Goal: Transaction & Acquisition: Purchase product/service

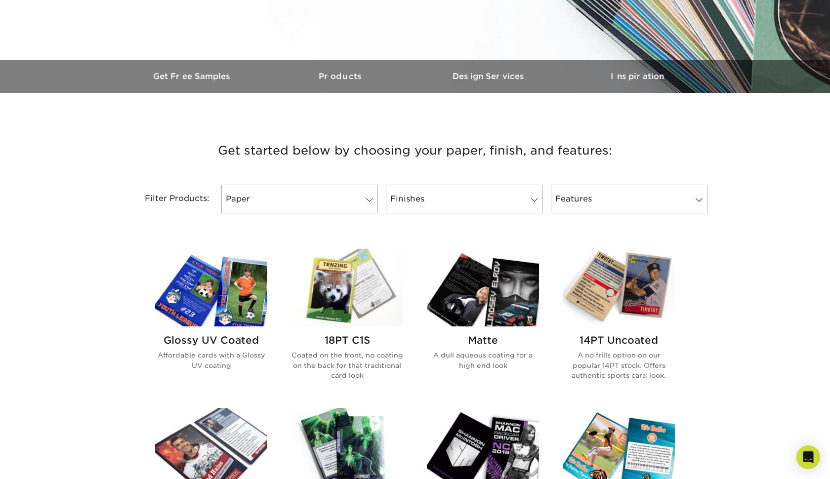
scroll to position [251, 0]
click at [357, 200] on link "Paper" at bounding box center [299, 198] width 157 height 29
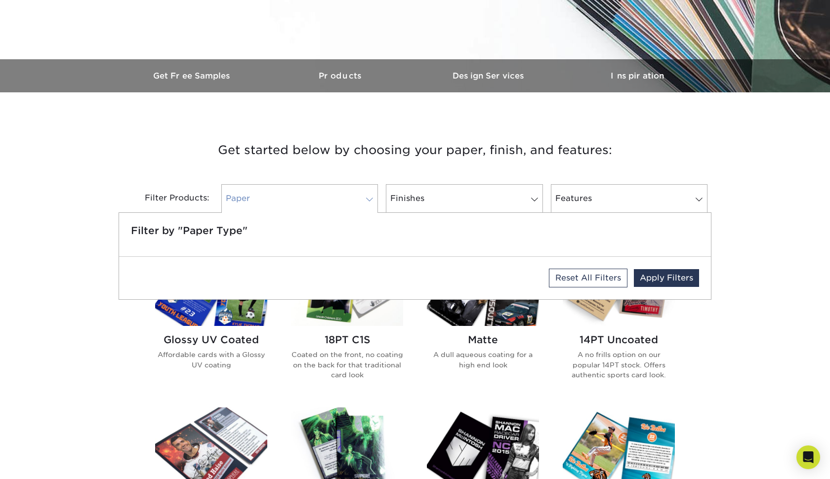
click at [357, 200] on link "Paper" at bounding box center [299, 198] width 157 height 29
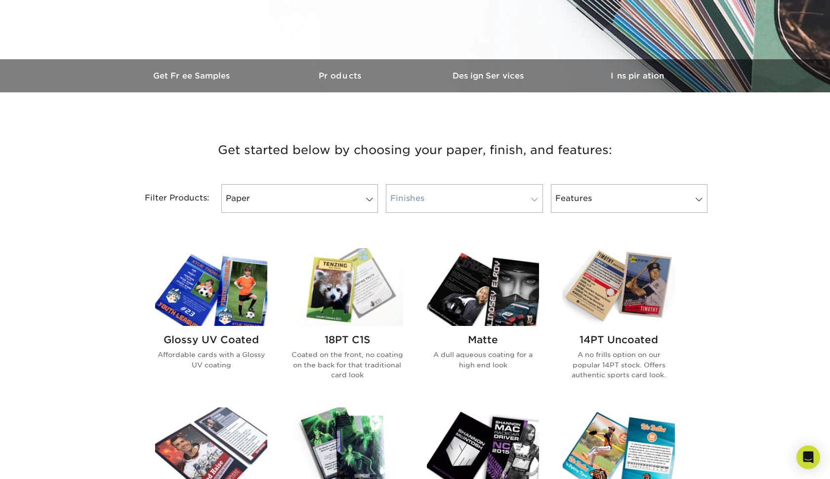
click at [436, 193] on link "Finishes" at bounding box center [464, 198] width 157 height 29
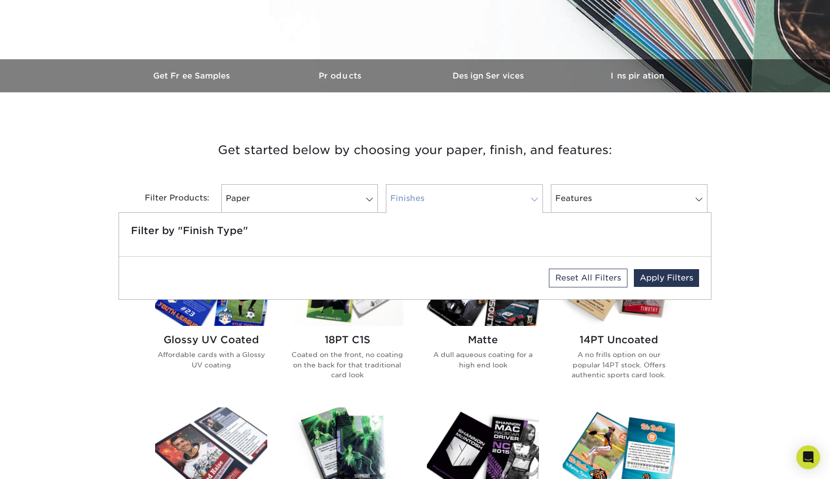
click at [436, 193] on link "Finishes" at bounding box center [464, 198] width 157 height 29
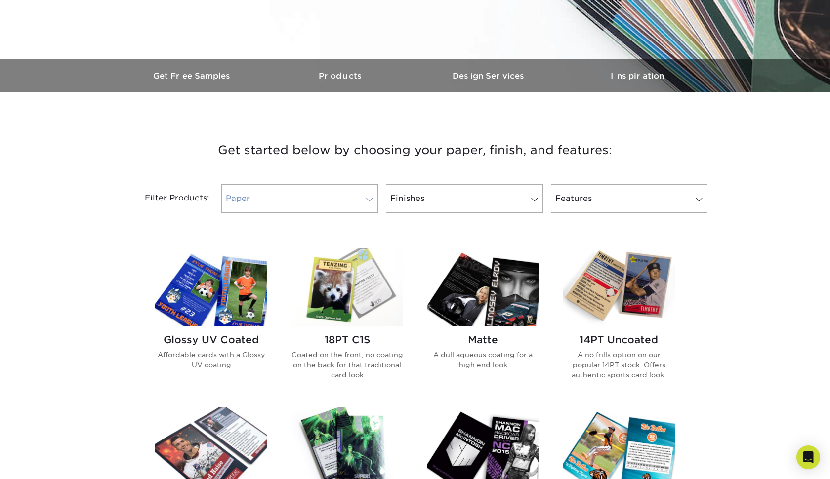
click at [331, 199] on link "Paper" at bounding box center [299, 198] width 157 height 29
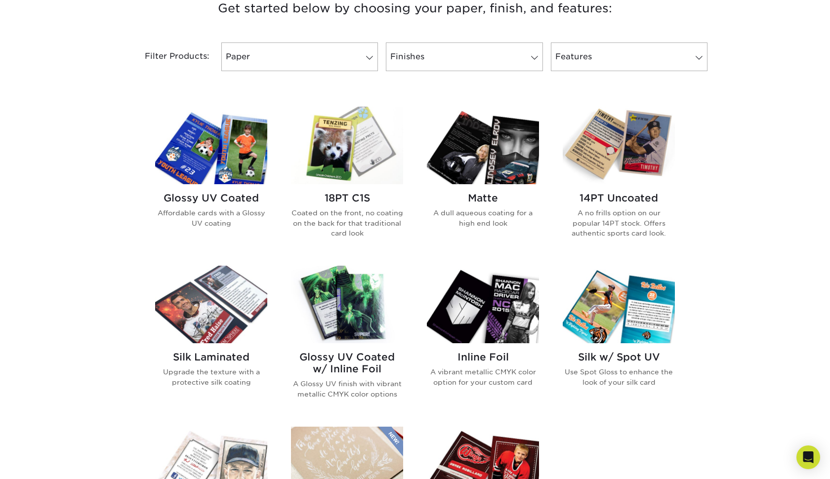
scroll to position [373, 0]
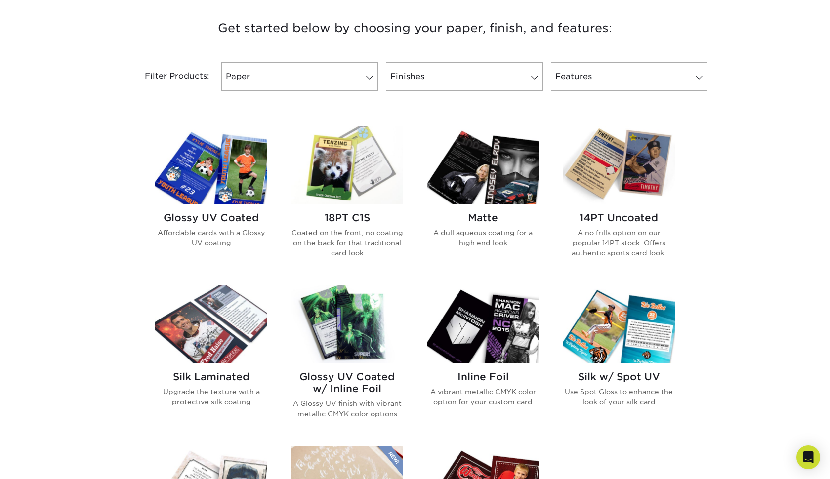
click at [200, 217] on h2 "Glossy UV Coated" at bounding box center [211, 218] width 112 height 12
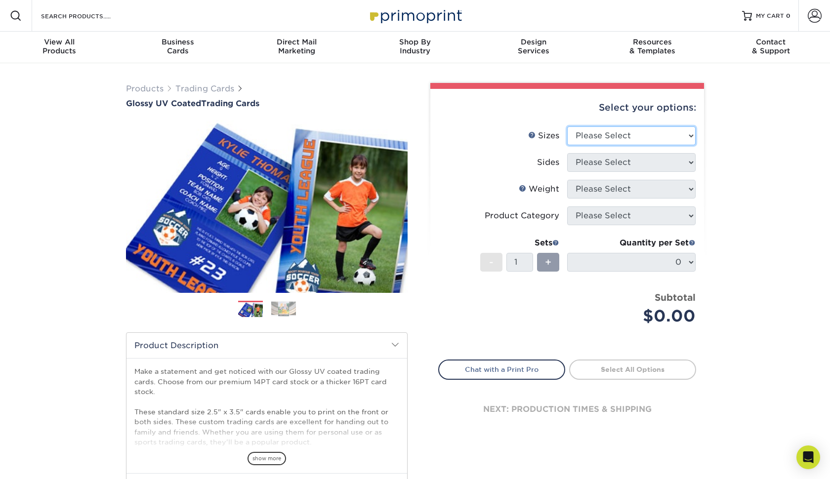
select select "2.50x3.50"
select select "32d3c223-f82c-492b-b915-ba065a00862f"
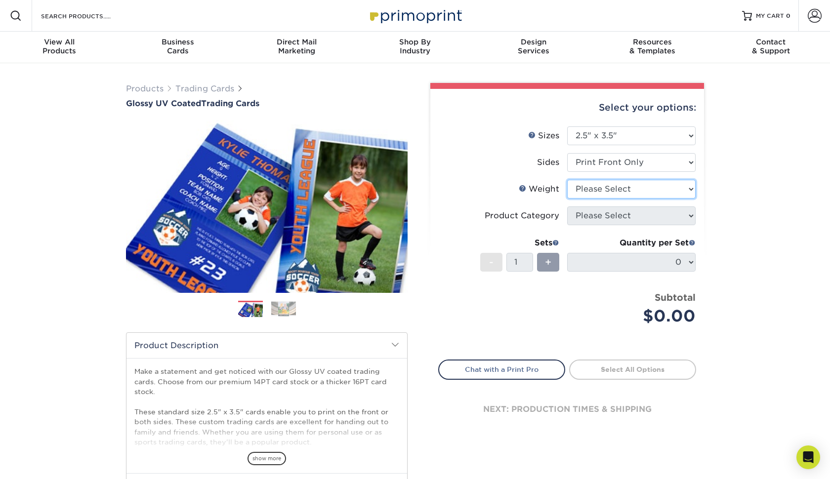
select select "14PT"
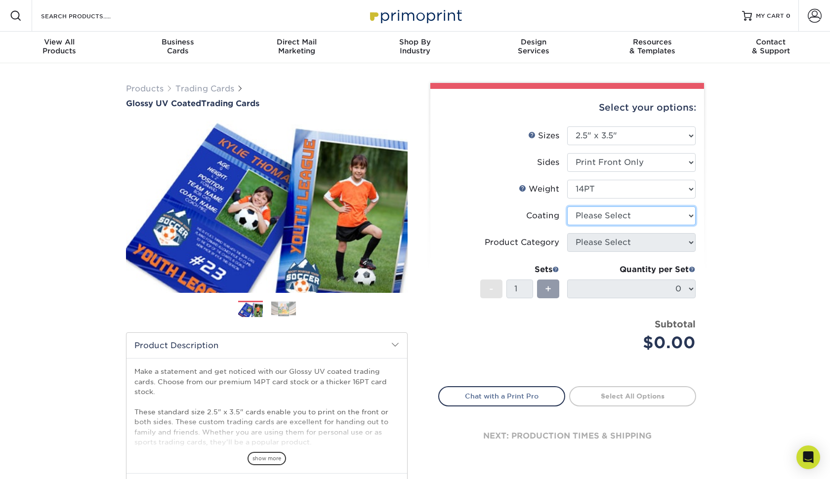
select select "1e8116af-acfc-44b1-83dc-8181aa338834"
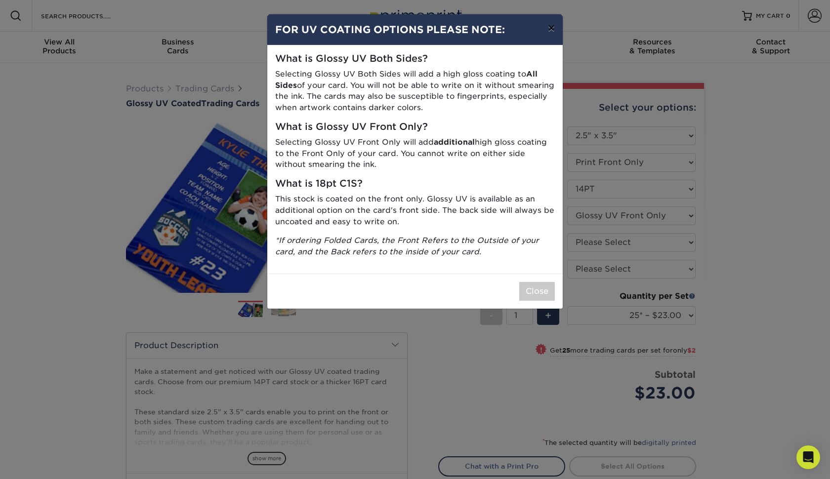
click at [551, 31] on button "×" at bounding box center [551, 28] width 23 height 28
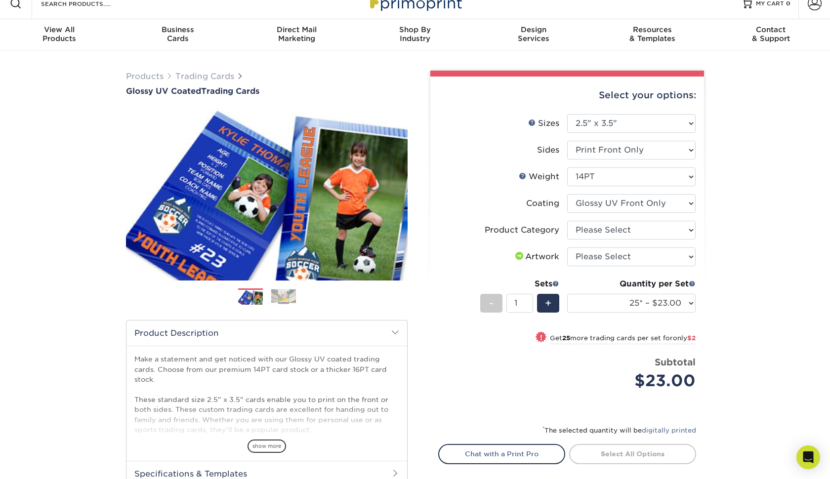
scroll to position [23, 0]
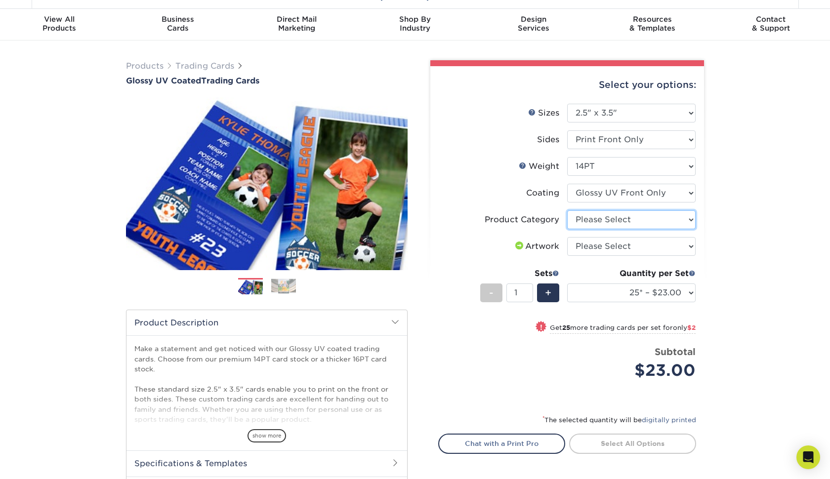
select select "c2f9bce9-36c2-409d-b101-c29d9d031e18"
select select "upload"
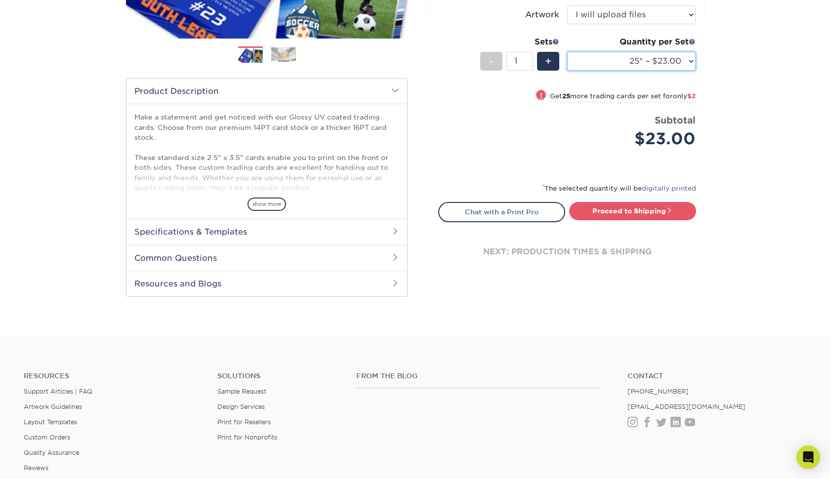
scroll to position [259, 0]
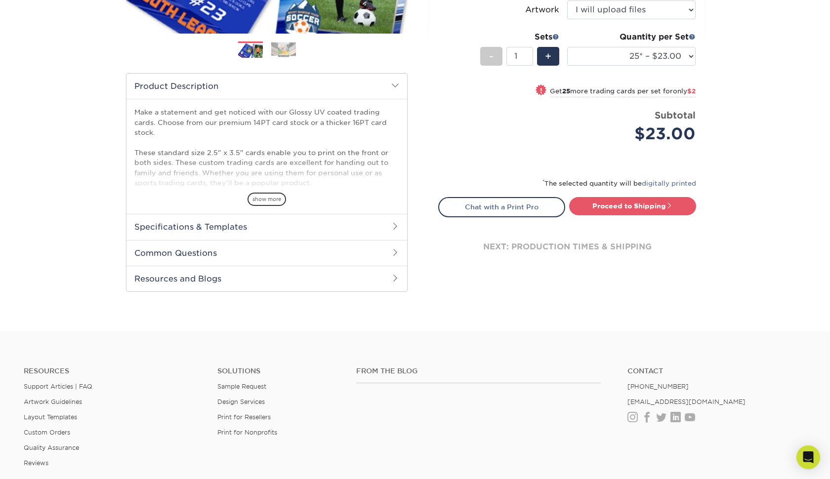
click at [160, 253] on h2 "Common Questions" at bounding box center [266, 253] width 281 height 26
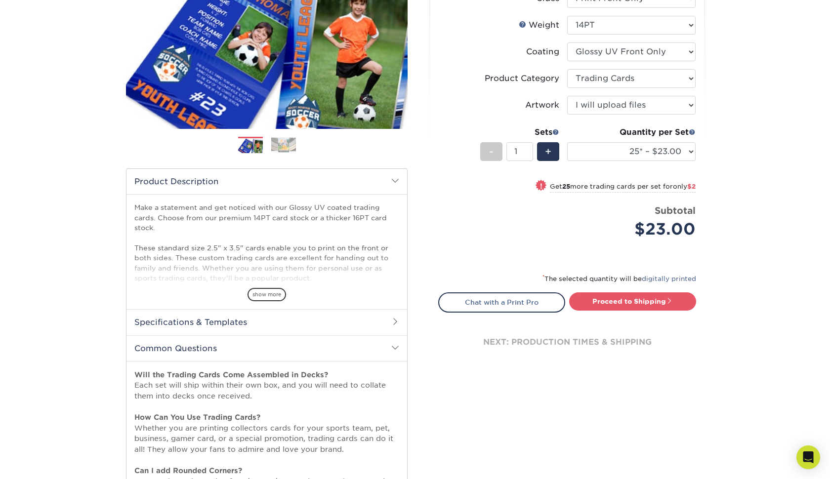
scroll to position [237, 0]
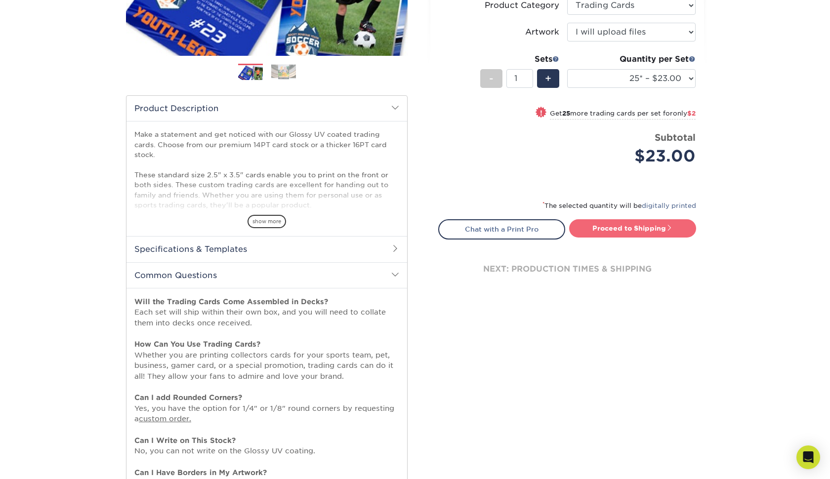
click at [617, 225] on link "Proceed to Shipping" at bounding box center [632, 228] width 127 height 18
type input "Set 1"
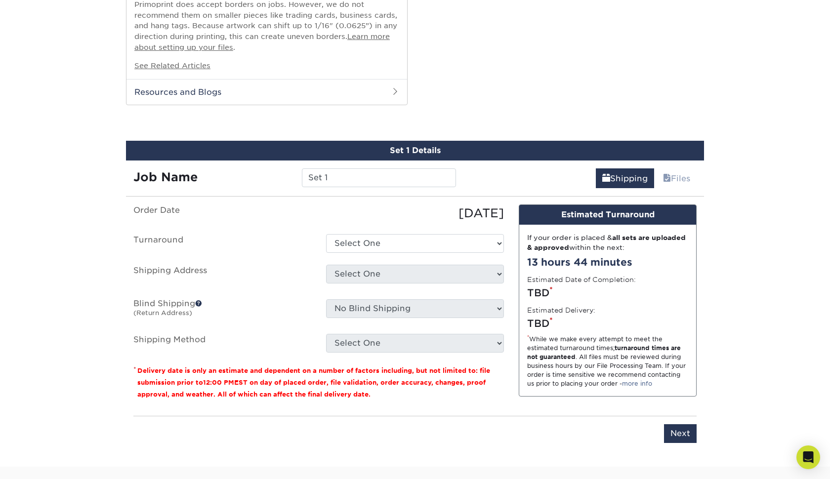
scroll to position [765, 0]
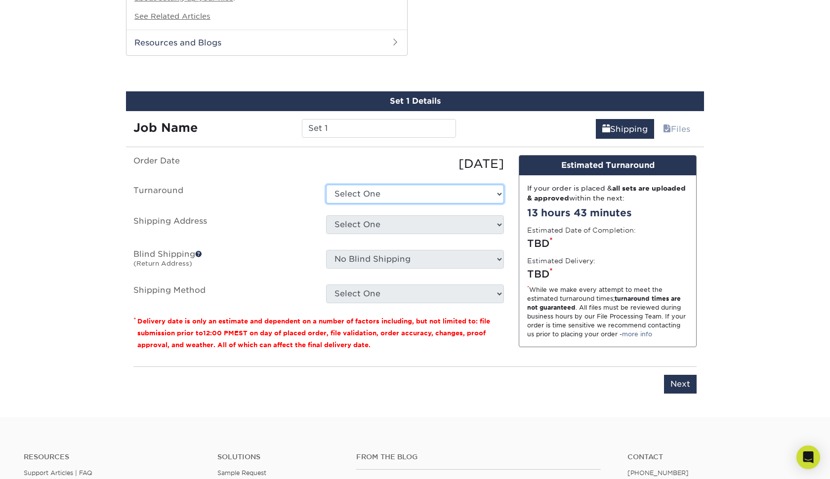
select select "055ee29a-d128-492b-bfcc-4e23f8236d70"
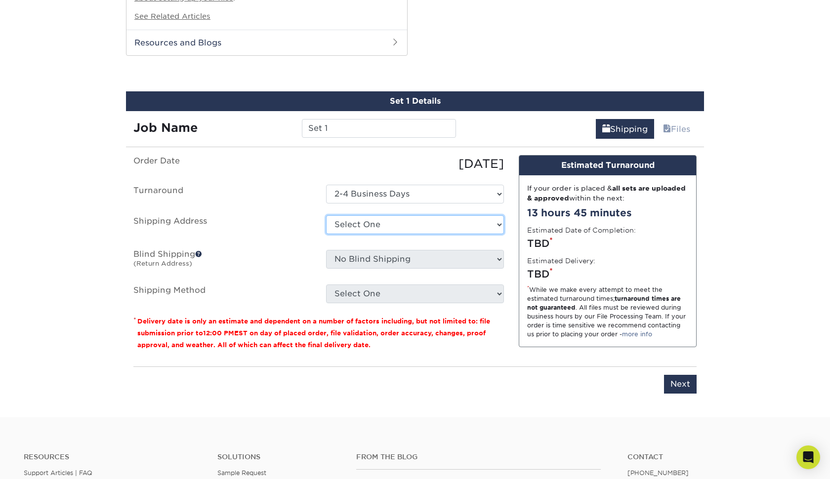
select select "newaddress"
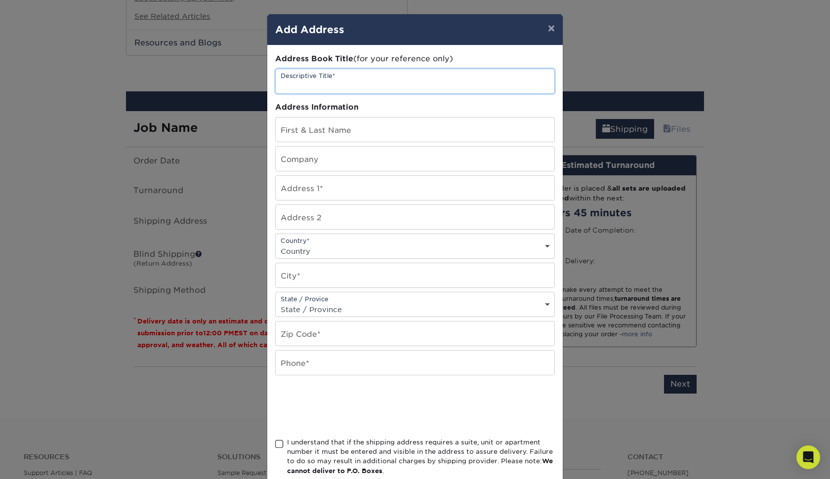
click at [300, 87] on input "text" at bounding box center [415, 81] width 279 height 24
type input "Baseball Season Recaps"
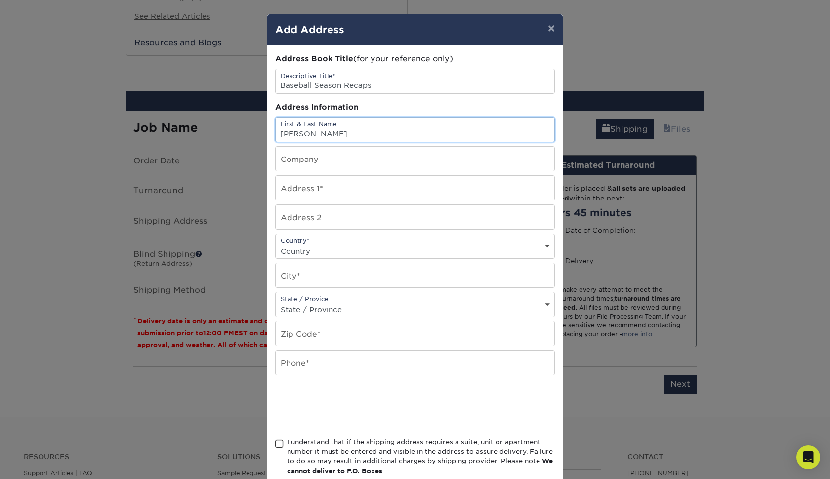
type input "[PERSON_NAME]"
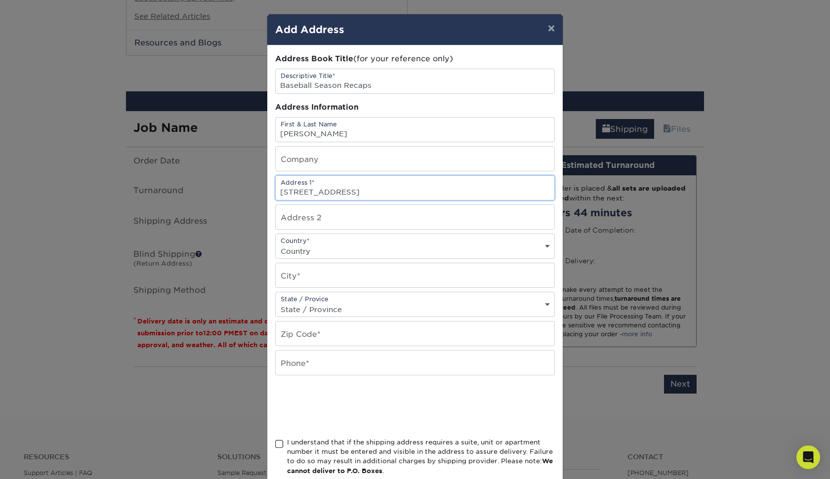
type input "[STREET_ADDRESS]"
select select "US"
type input "Demopolis"
select select "AL"
click at [304, 340] on input "text" at bounding box center [415, 334] width 279 height 24
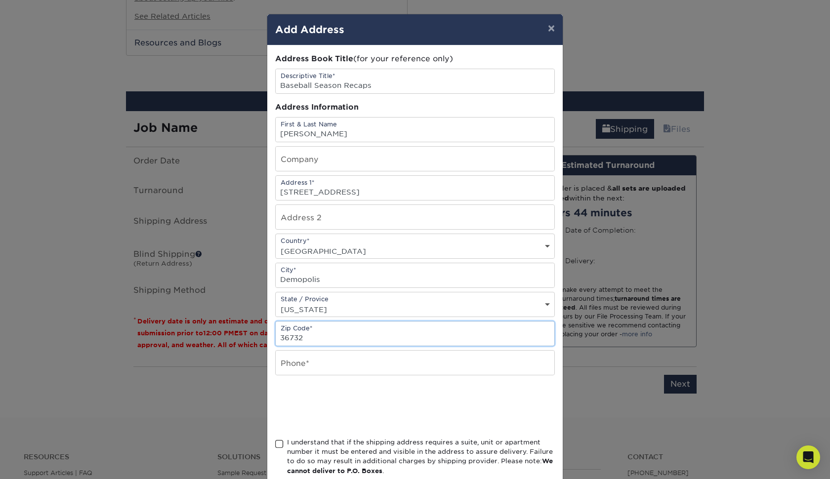
type input "36732"
type input "3344559163"
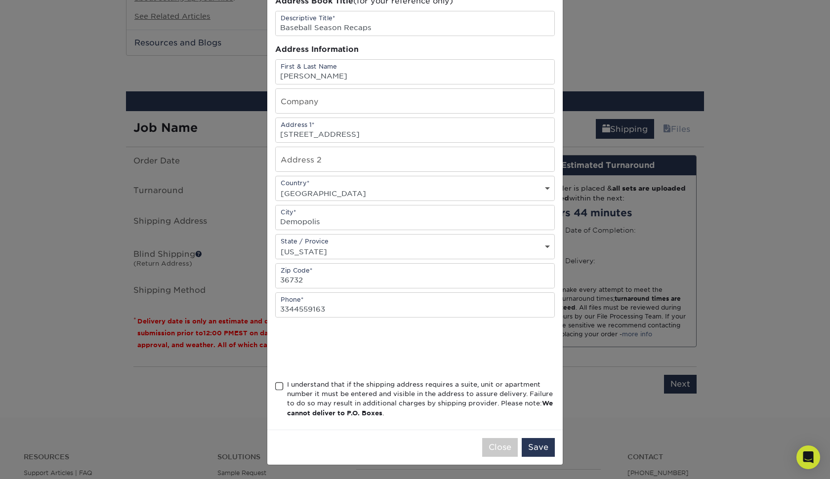
scroll to position [60, 0]
click at [281, 386] on span at bounding box center [279, 386] width 8 height 9
click at [0, 0] on input "I understand that if the shipping address requires a suite, unit or apartment n…" at bounding box center [0, 0] width 0 height 0
click at [540, 448] on button "Save" at bounding box center [538, 447] width 33 height 19
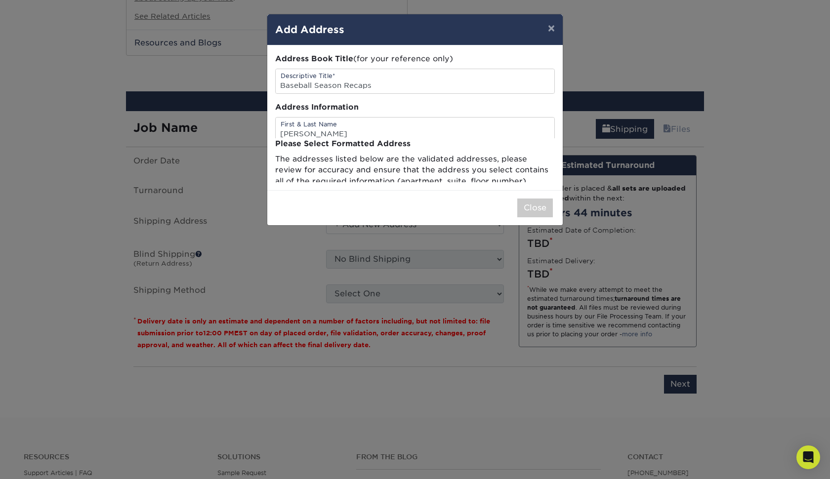
scroll to position [0, 0]
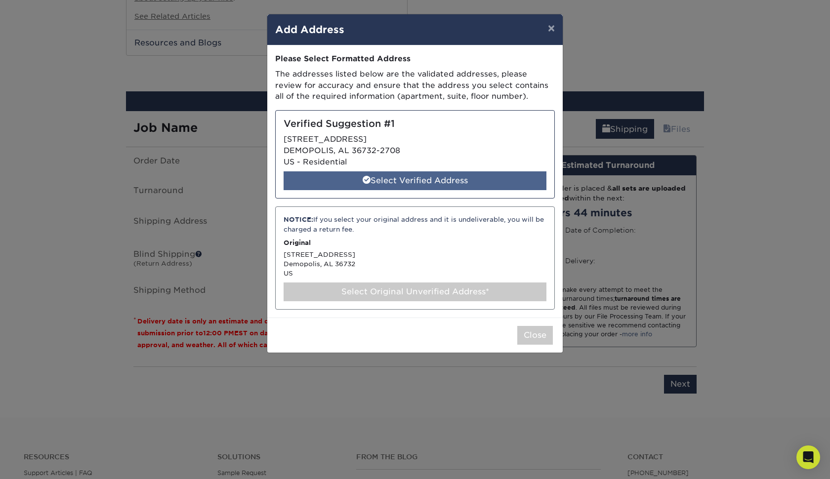
click at [408, 174] on div "Select Verified Address" at bounding box center [415, 180] width 263 height 19
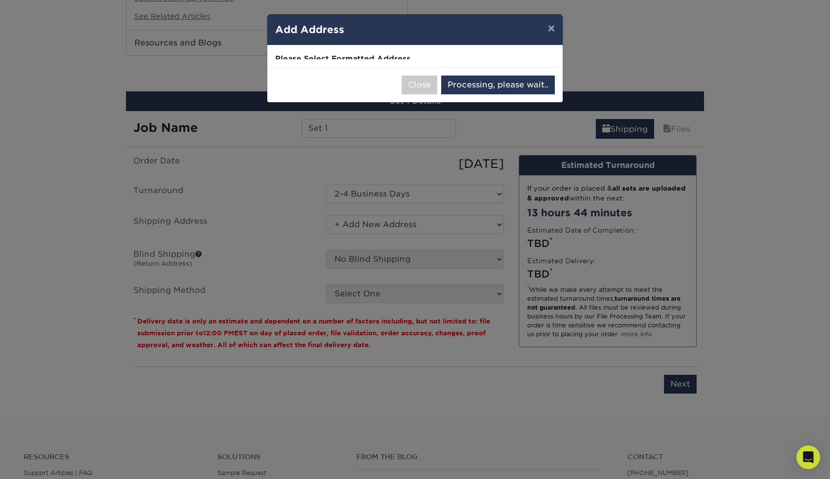
select select "285417"
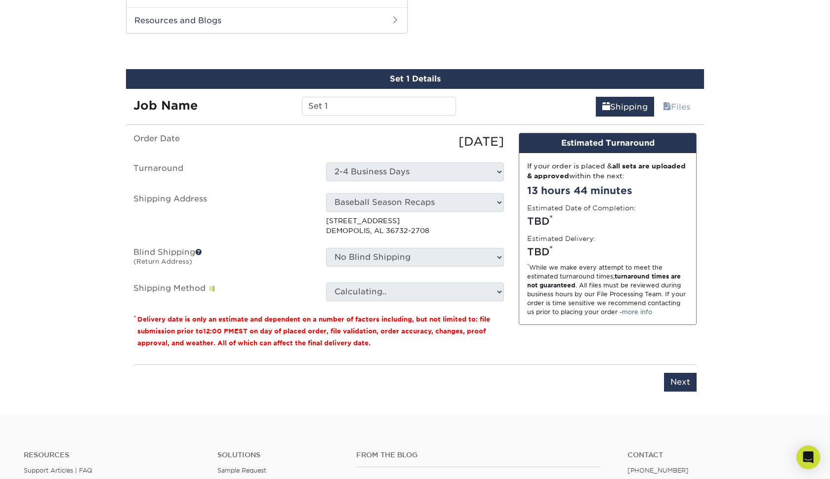
scroll to position [788, 0]
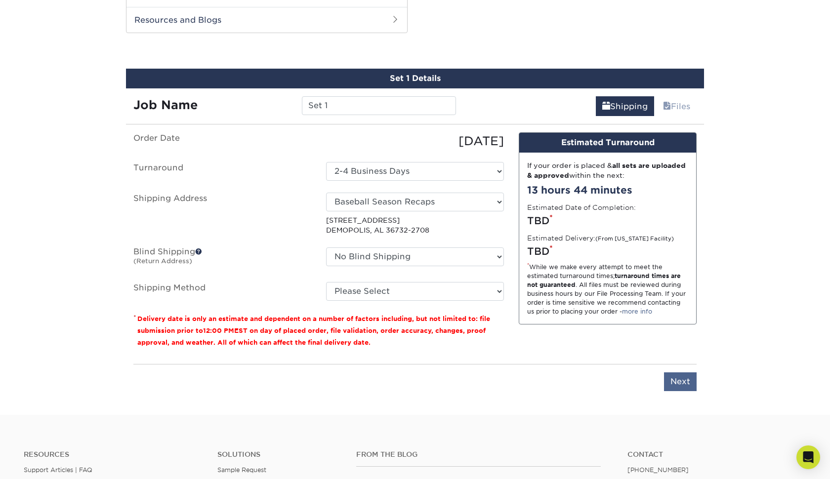
click at [678, 374] on input "Next" at bounding box center [680, 382] width 33 height 19
type input "Next"
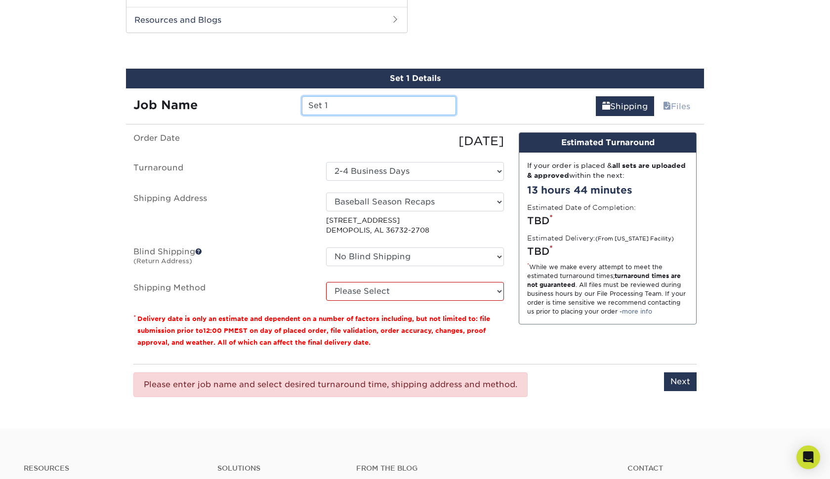
drag, startPoint x: 331, startPoint y: 97, endPoint x: 266, endPoint y: 90, distance: 65.1
click at [266, 96] on div "Job Name Set 1" at bounding box center [294, 105] width 337 height 19
type input "[DATE]-[DATE] Season Recaps"
click at [680, 375] on input "Next" at bounding box center [680, 382] width 33 height 19
type input "Next"
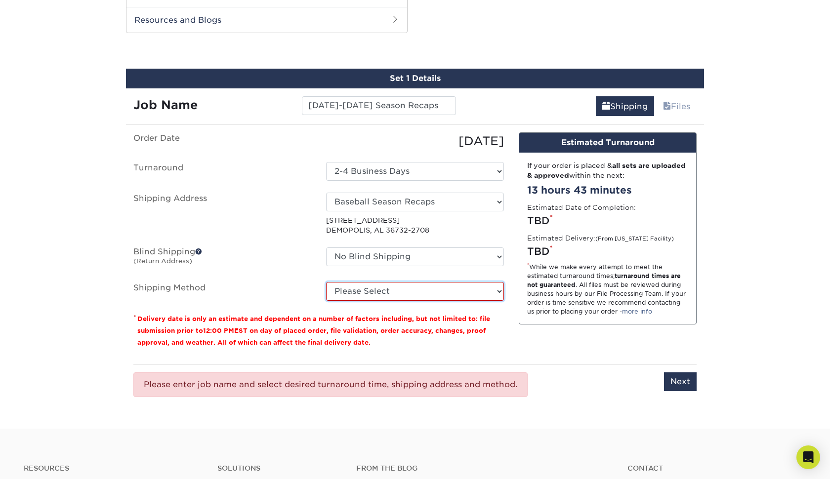
select select "03"
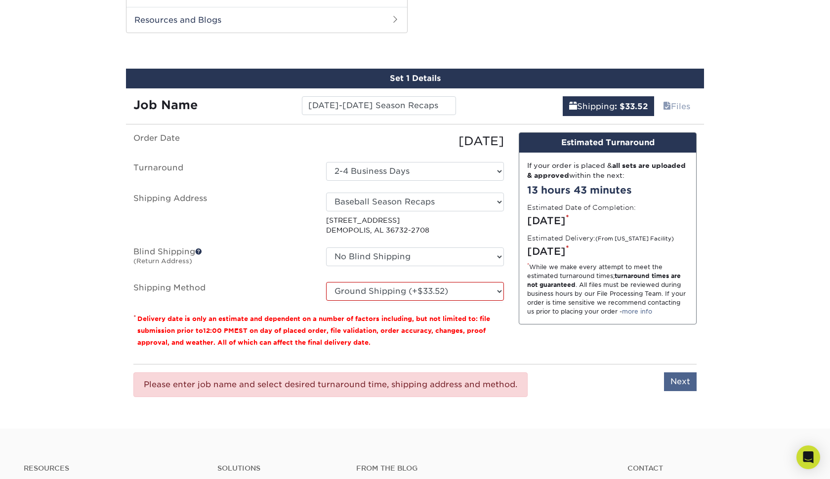
click at [675, 376] on input "Next" at bounding box center [680, 382] width 33 height 19
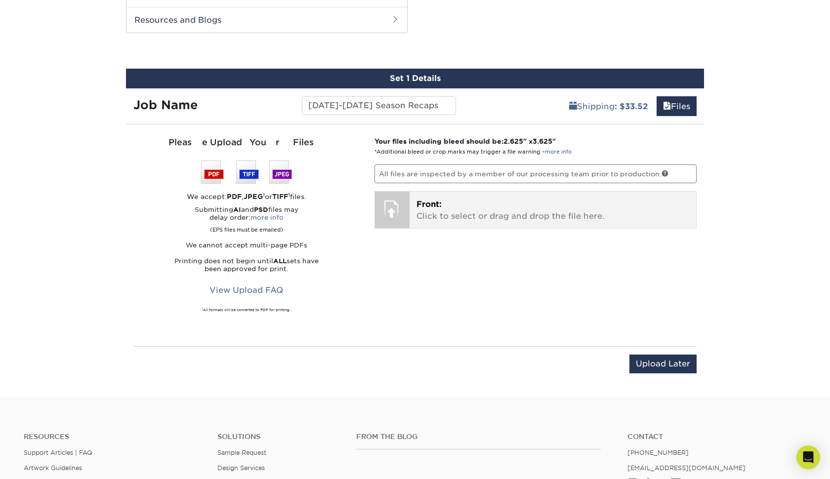
click at [419, 200] on span "Front:" at bounding box center [429, 204] width 25 height 9
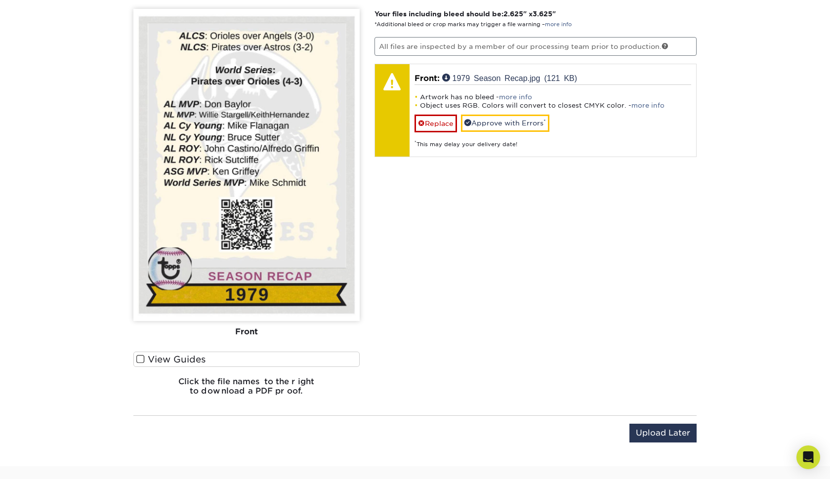
scroll to position [935, 0]
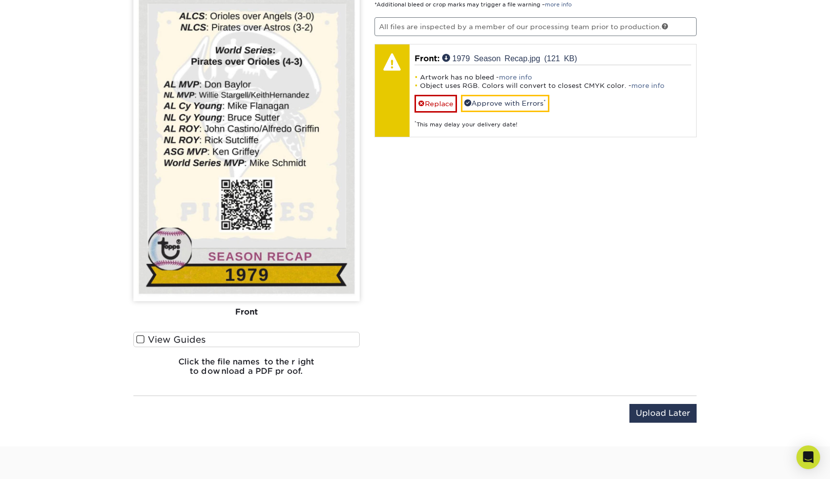
click at [248, 333] on label "View Guides" at bounding box center [246, 339] width 226 height 15
click at [0, 0] on input "View Guides" at bounding box center [0, 0] width 0 height 0
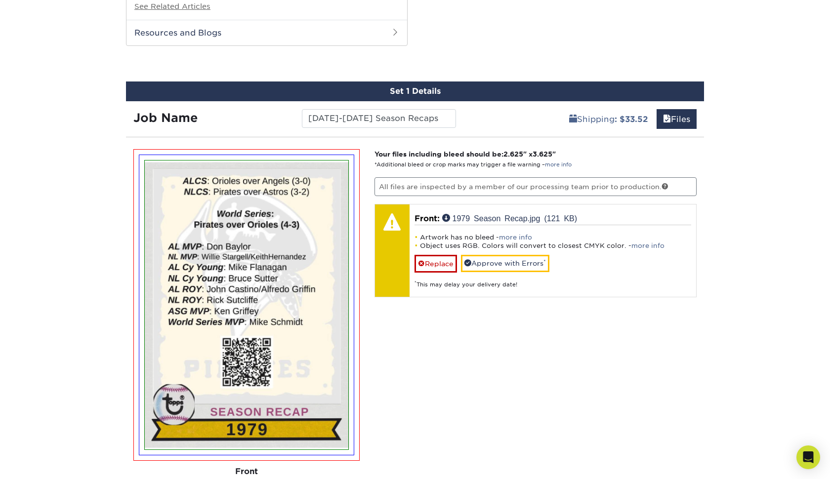
scroll to position [775, 0]
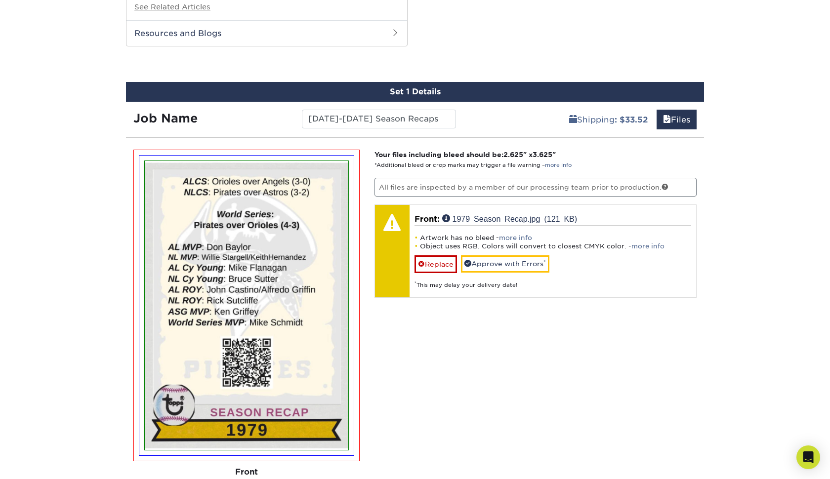
click at [423, 335] on div "Your files including bleed should be: 2.625 " x 3.625 " *Additional bleed or cr…" at bounding box center [535, 361] width 337 height 423
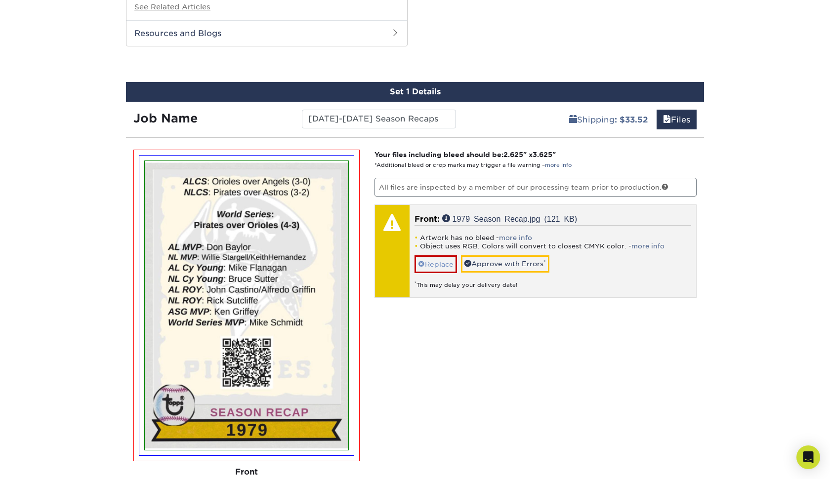
click at [434, 255] on link "Replace" at bounding box center [436, 263] width 42 height 17
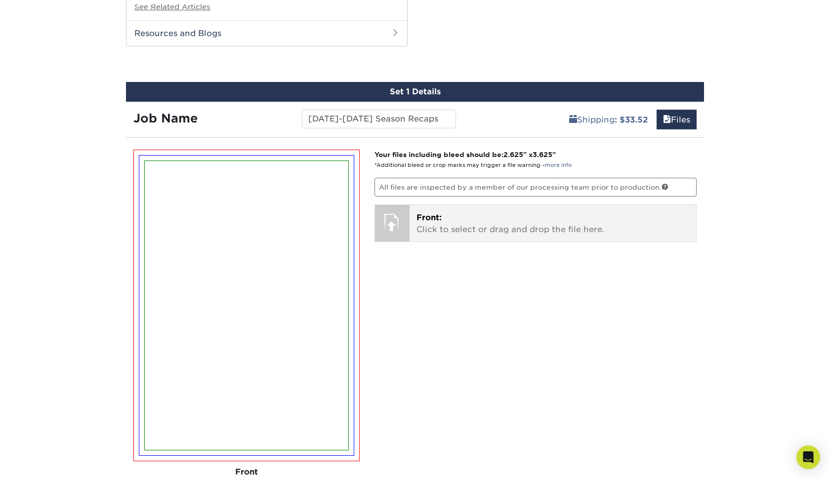
click at [438, 217] on p "Front: Click to select or drag and drop the file here." at bounding box center [553, 224] width 273 height 24
